Goal: Transaction & Acquisition: Book appointment/travel/reservation

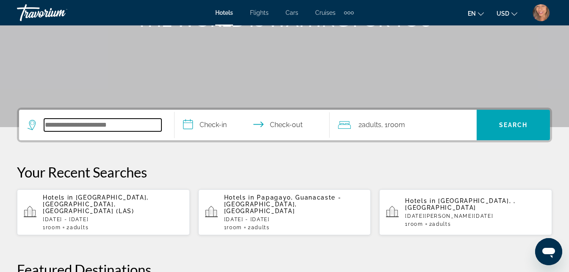
click at [121, 128] on input "Search widget" at bounding box center [102, 125] width 117 height 13
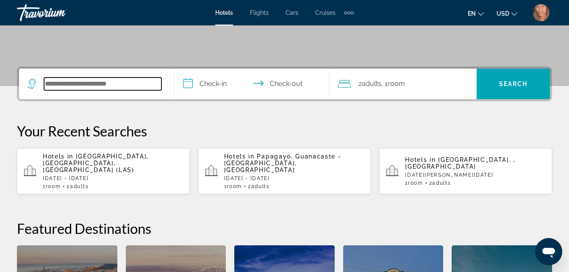
scroll to position [207, 0]
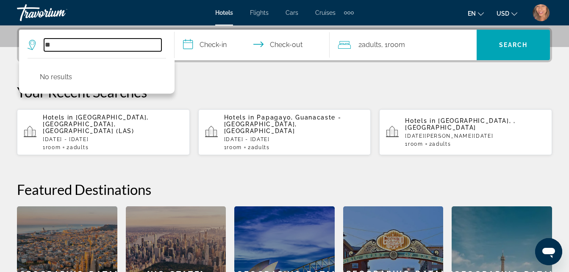
type input "*"
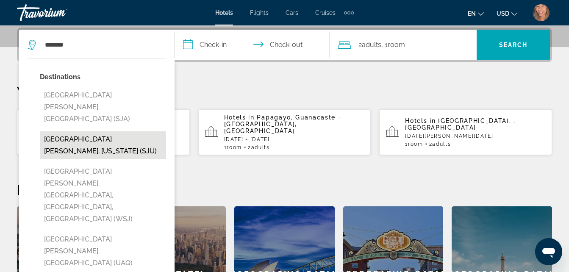
click at [114, 131] on button "[GEOGRAPHIC_DATA][PERSON_NAME], [US_STATE] (SJU)" at bounding box center [103, 145] width 126 height 28
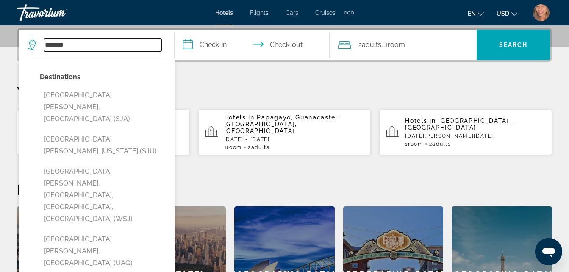
type input "**********"
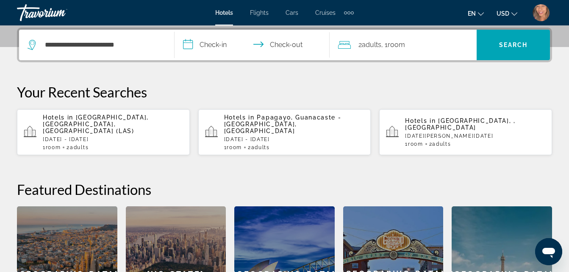
click at [195, 50] on input "**********" at bounding box center [254, 46] width 159 height 33
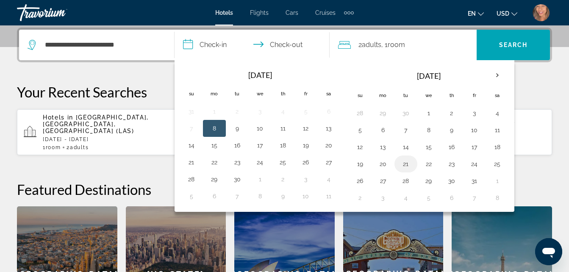
click at [404, 169] on button "21" at bounding box center [406, 164] width 14 height 12
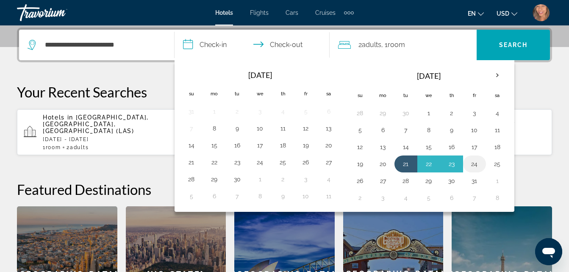
click at [475, 165] on button "24" at bounding box center [475, 164] width 14 height 12
type input "**********"
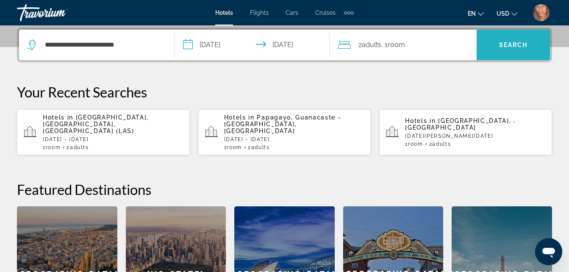
click at [491, 42] on span "Search widget" at bounding box center [513, 45] width 73 height 20
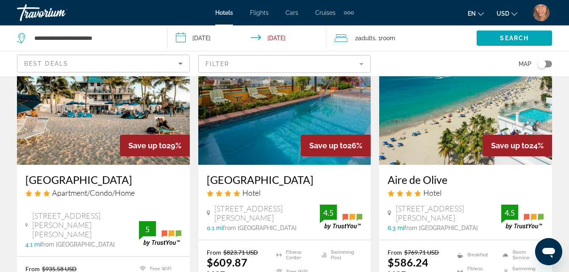
scroll to position [424, 0]
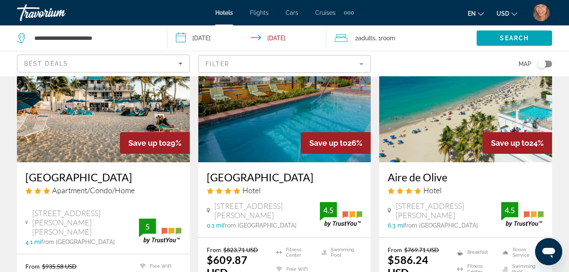
click at [259, 66] on mat-form-field "Filter" at bounding box center [284, 64] width 173 height 18
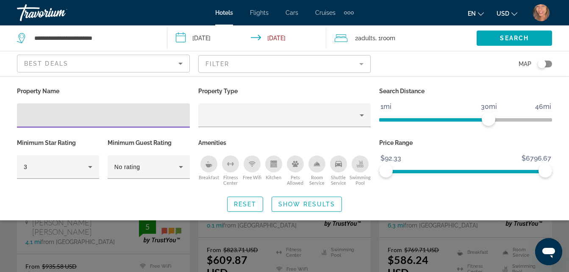
click at [128, 119] on input "Hotel Filters" at bounding box center [103, 116] width 159 height 10
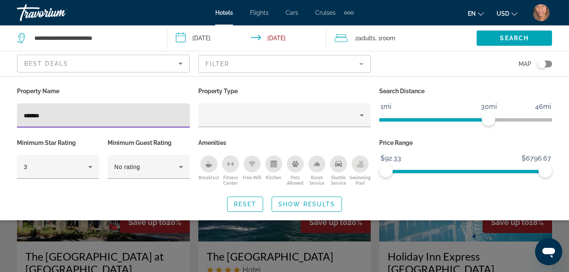
type input "*******"
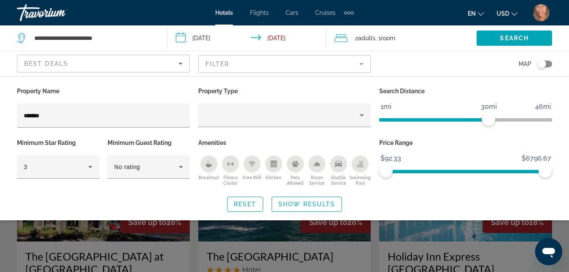
click at [333, 236] on div "Search widget" at bounding box center [284, 199] width 569 height 145
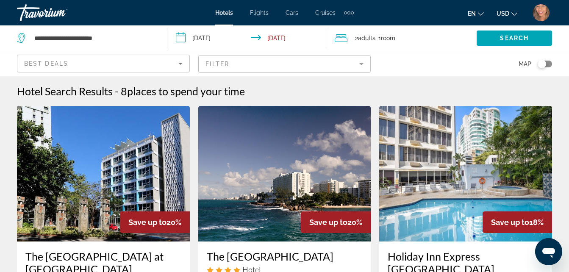
click at [313, 237] on img "Main content" at bounding box center [284, 174] width 173 height 136
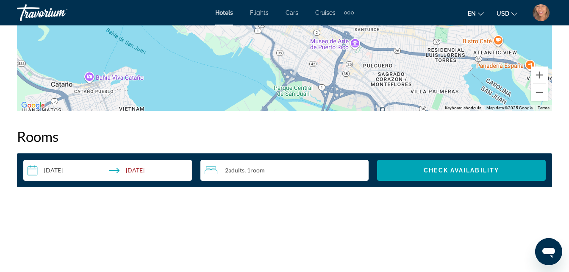
scroll to position [1144, 0]
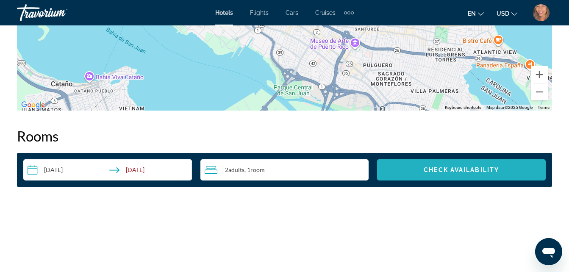
click at [452, 176] on span "Search widget" at bounding box center [461, 170] width 169 height 20
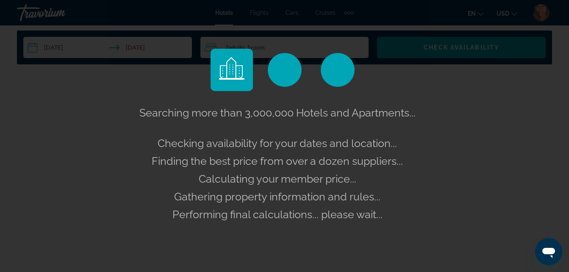
scroll to position [1271, 0]
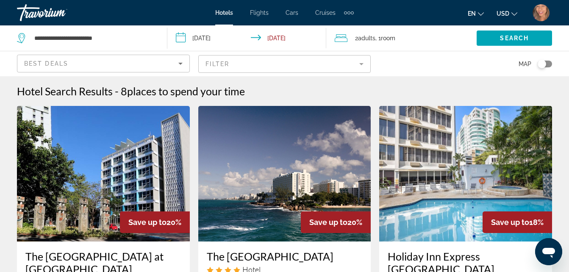
click at [380, 35] on span ", 1 Room rooms" at bounding box center [385, 38] width 20 height 12
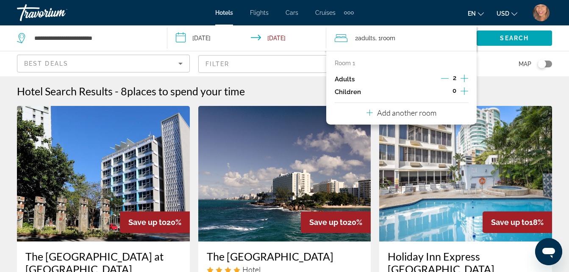
click at [444, 80] on icon "Decrement adults" at bounding box center [445, 79] width 8 height 8
click at [505, 39] on span "Search" at bounding box center [514, 38] width 29 height 7
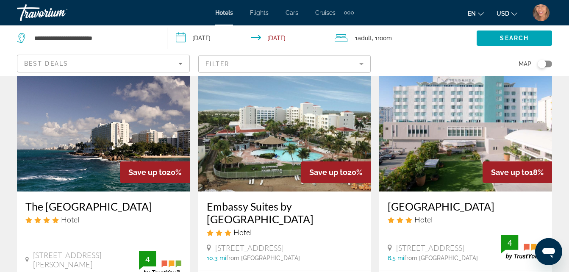
scroll to position [1101, 0]
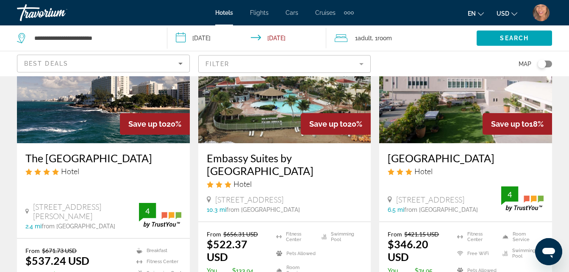
click at [144, 247] on li "Breakfast" at bounding box center [156, 250] width 49 height 7
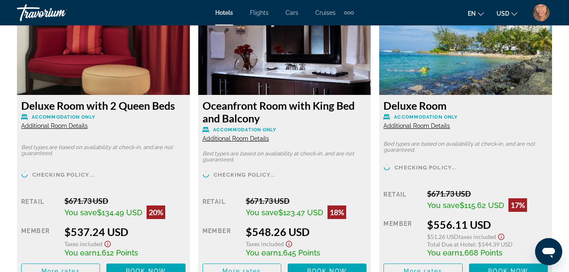
scroll to position [1382, 0]
